Goal: Task Accomplishment & Management: Manage account settings

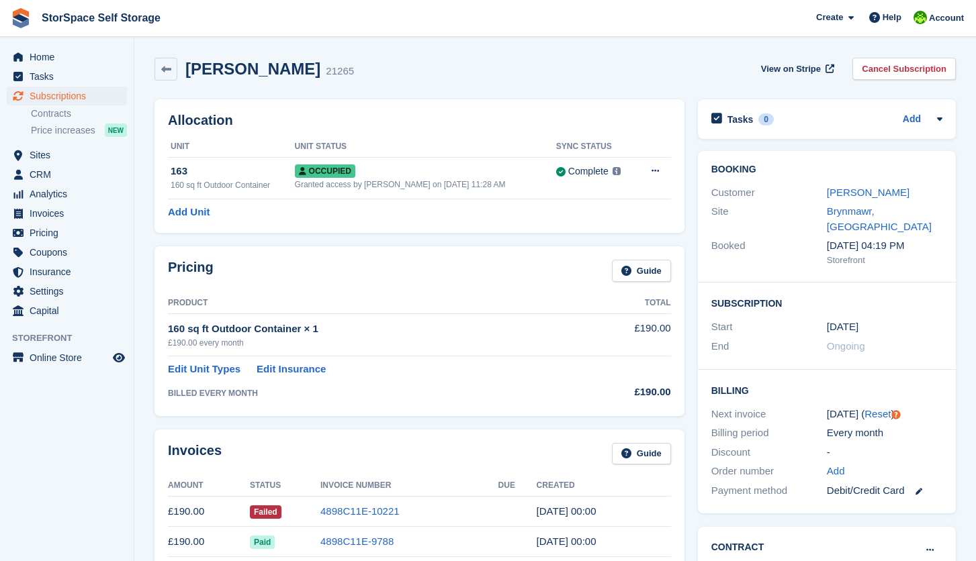
click at [369, 516] on td "4898C11E-10221" at bounding box center [409, 512] width 178 height 30
click at [361, 506] on link "4898C11E-10221" at bounding box center [359, 511] width 79 height 11
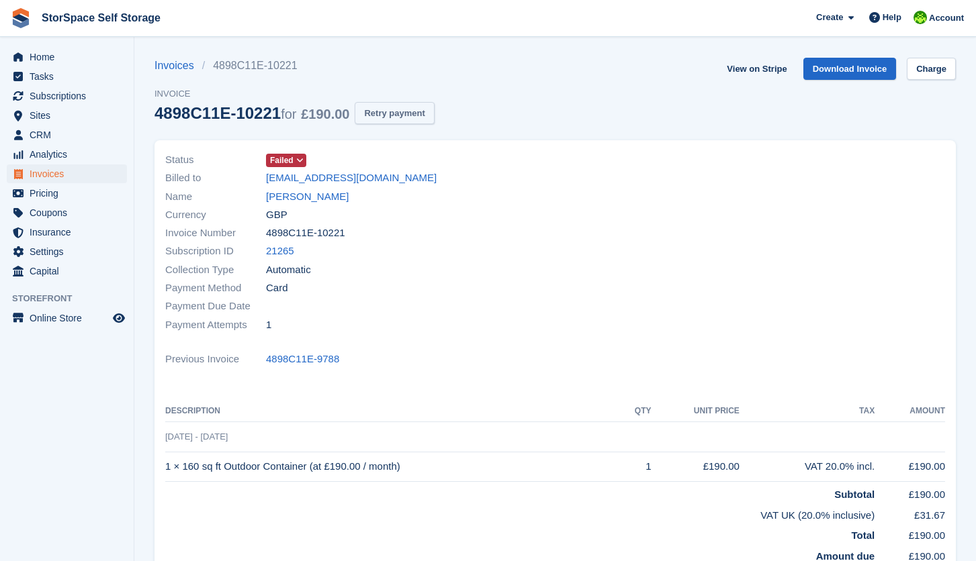
click at [397, 107] on button "Retry payment" at bounding box center [394, 113] width 79 height 22
